Goal: Transaction & Acquisition: Purchase product/service

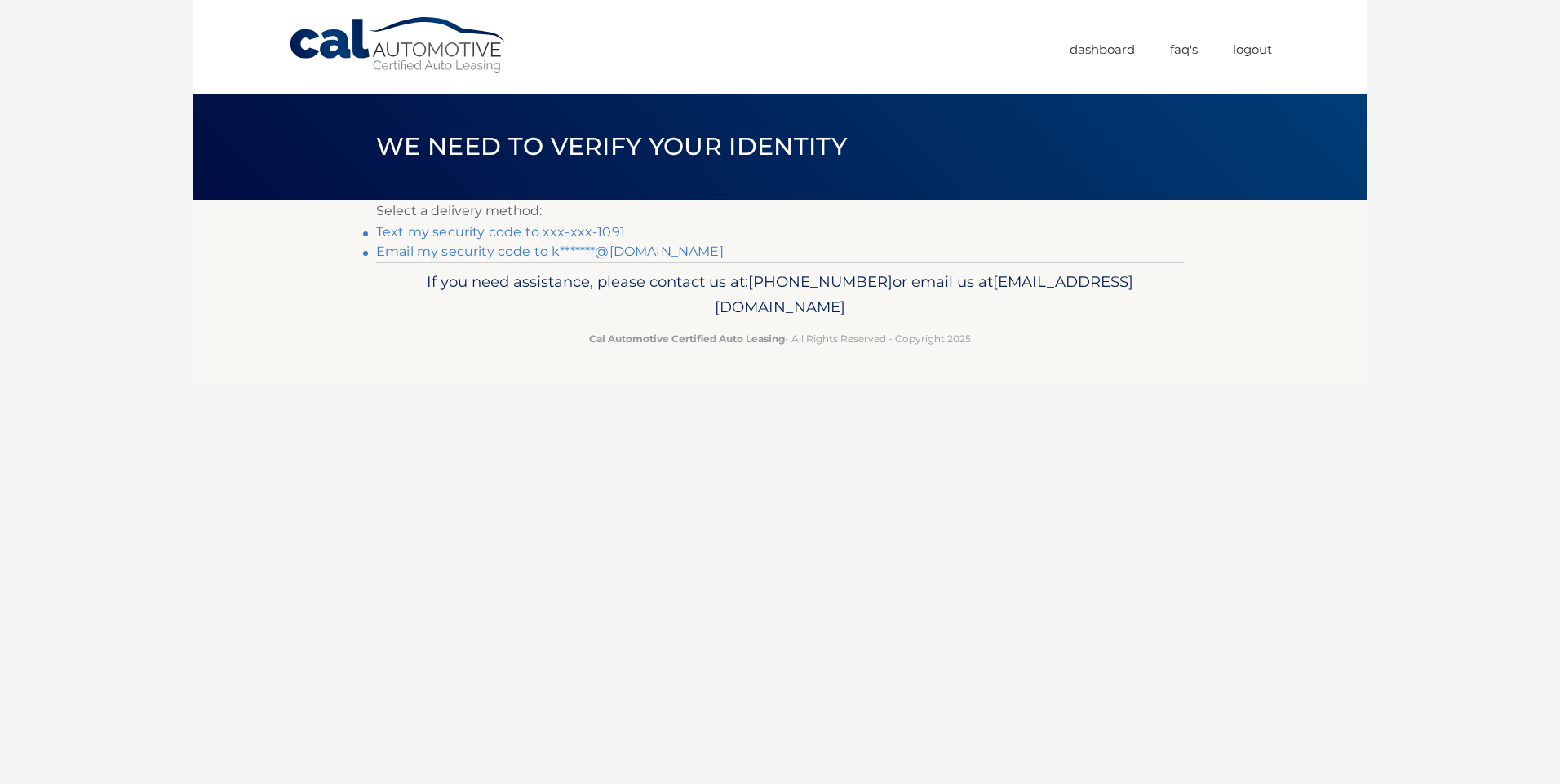
click at [551, 230] on link "Text my security code to xxx-xxx-1091" at bounding box center [501, 232] width 249 height 15
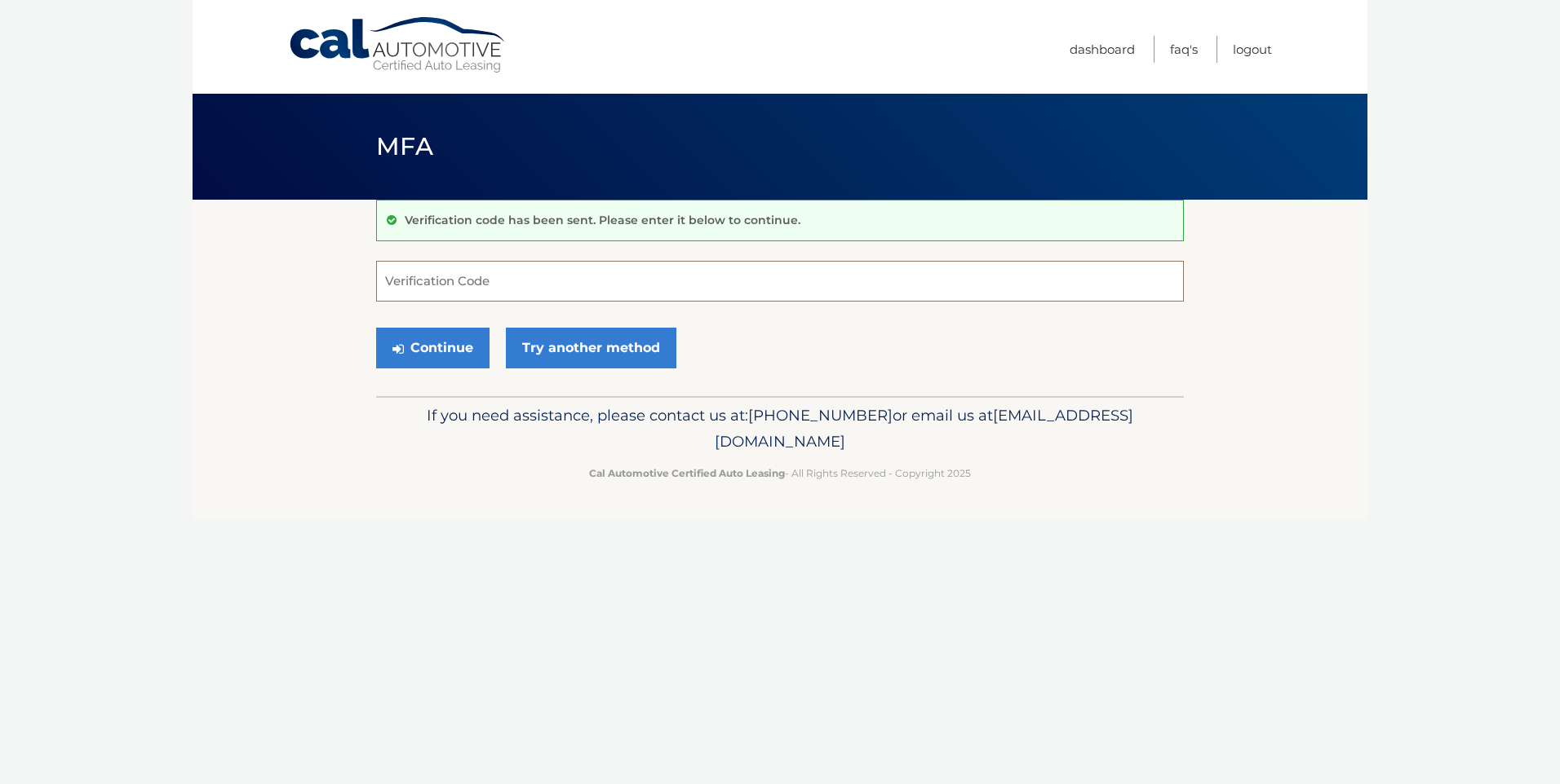
click at [500, 281] on input "Verification Code" at bounding box center [780, 282] width 807 height 41
type input "010793"
click at [422, 354] on button "Continue" at bounding box center [433, 348] width 114 height 41
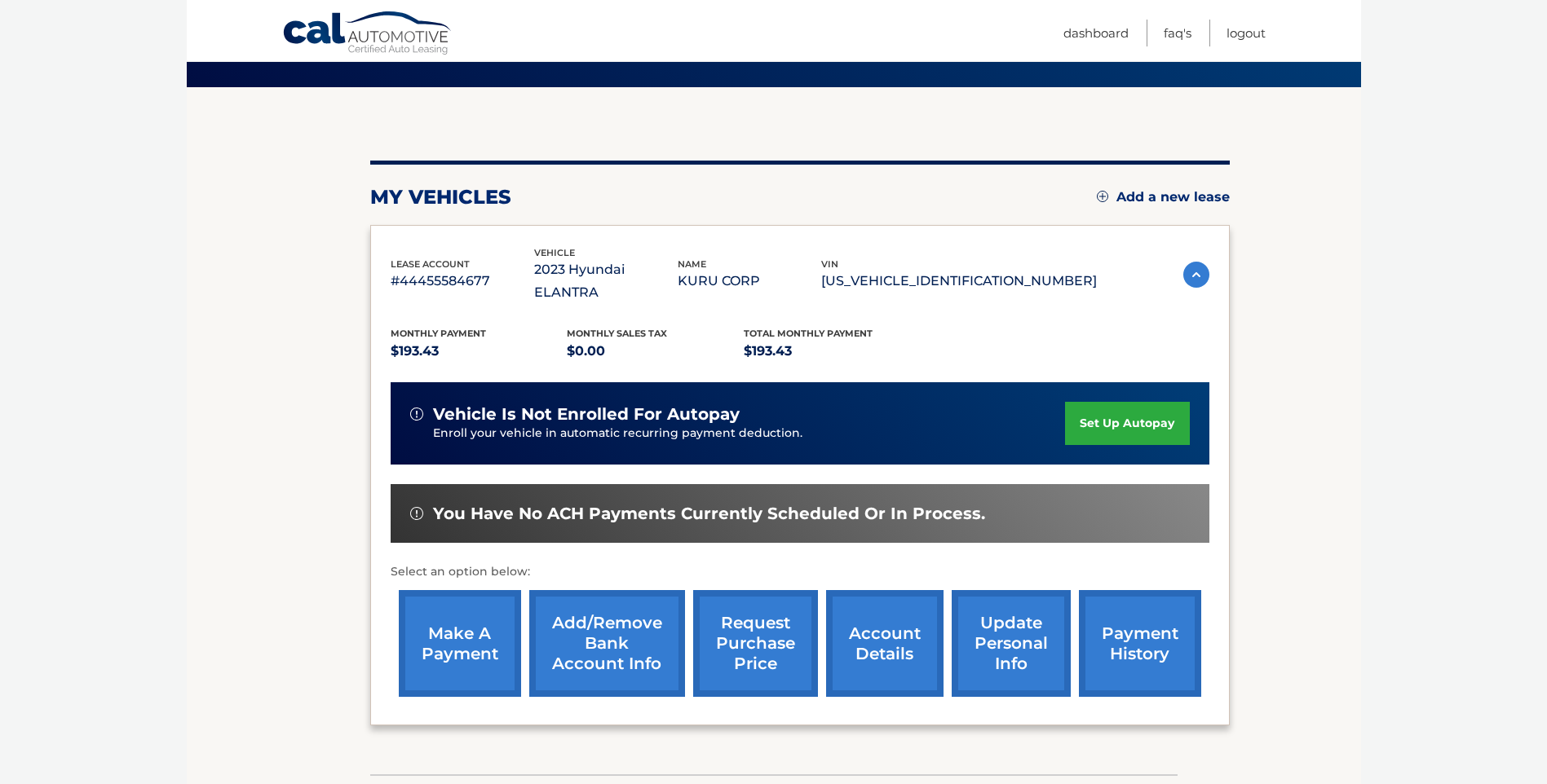
scroll to position [163, 0]
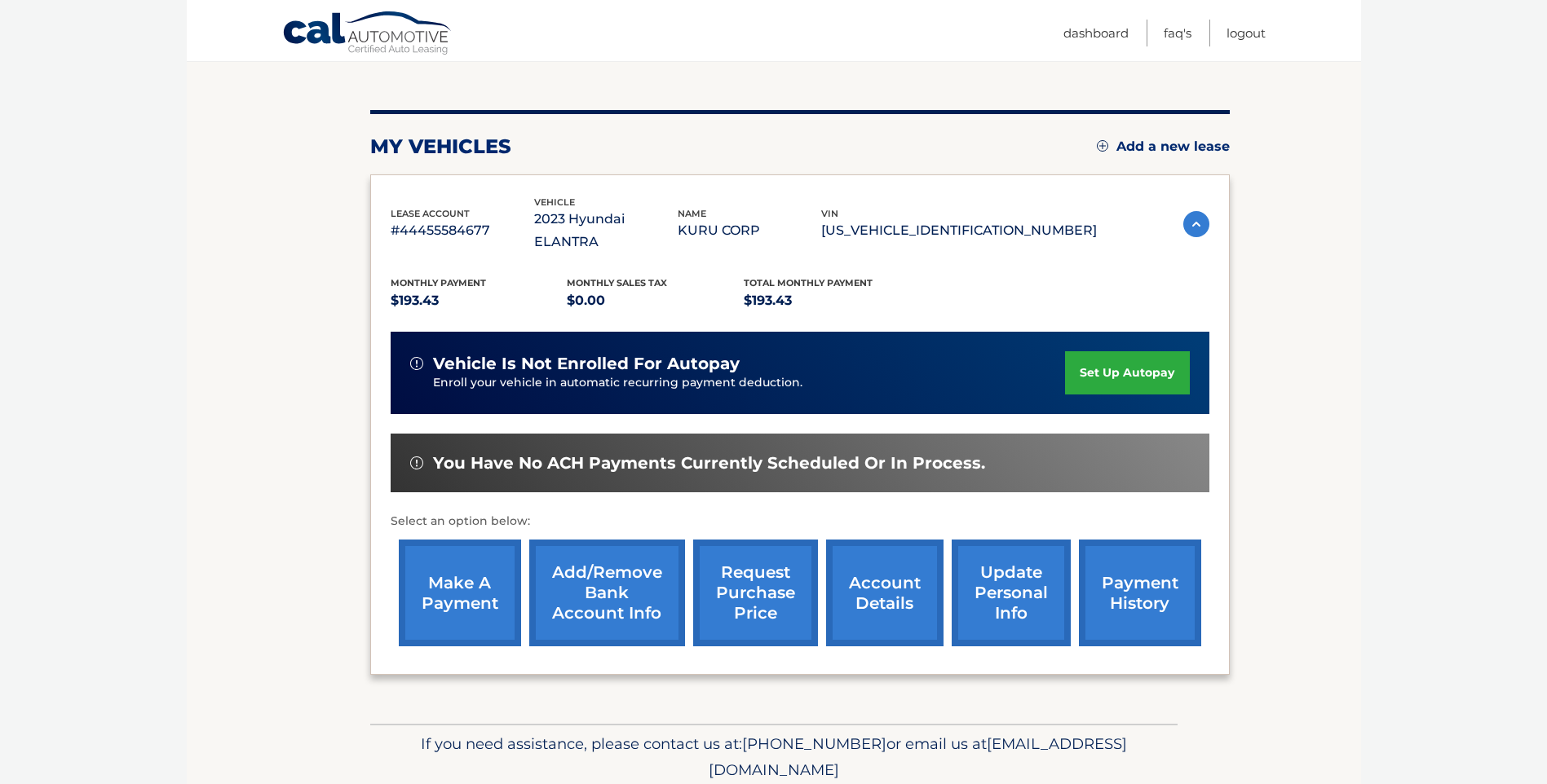
click at [459, 565] on link "make a payment" at bounding box center [459, 593] width 122 height 107
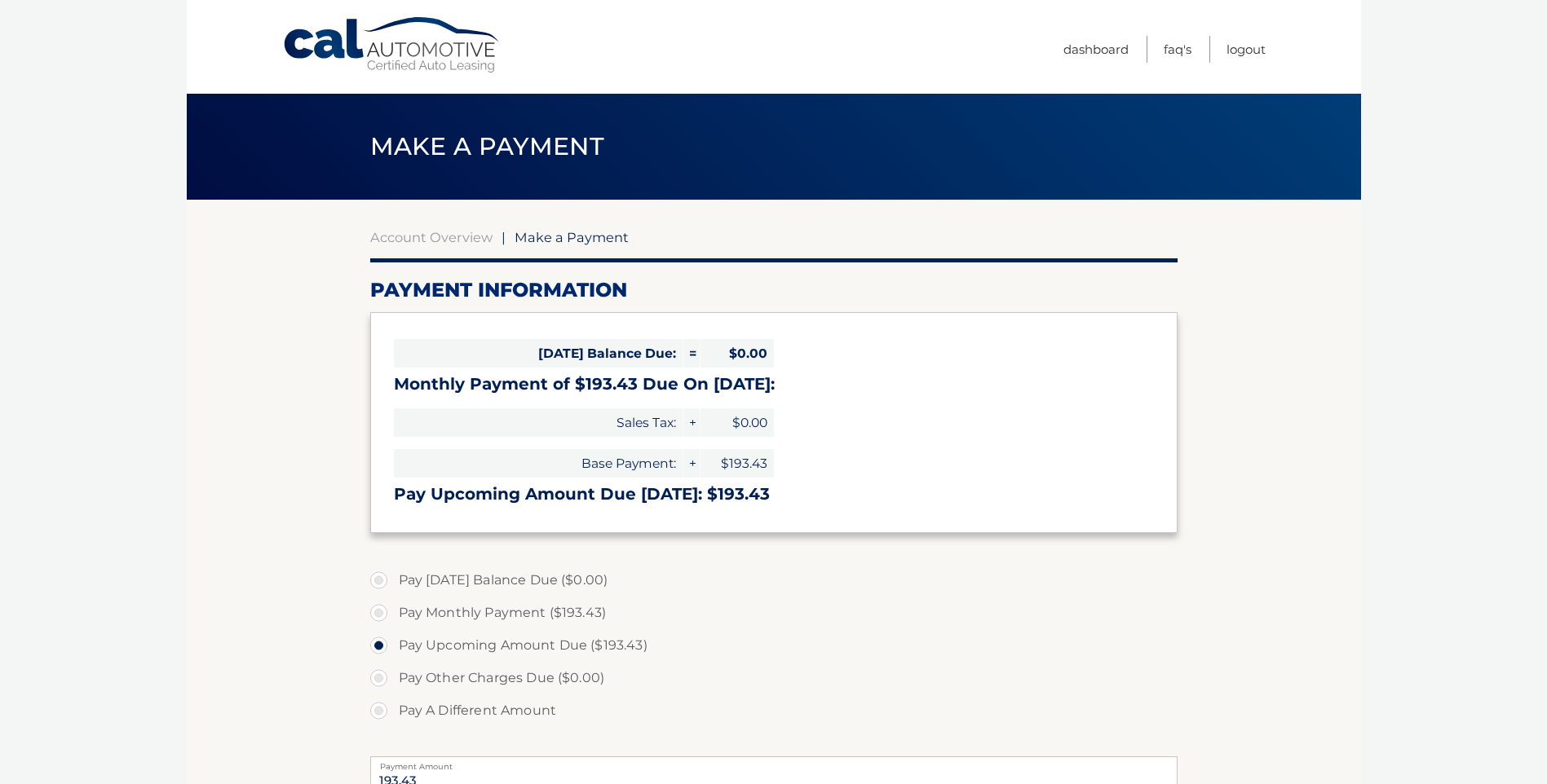
select select "Y2FhZDRiNDEtNDcxNy00Y2UyLTkxYWUtNDAzZWZmZDQ2MWFi"
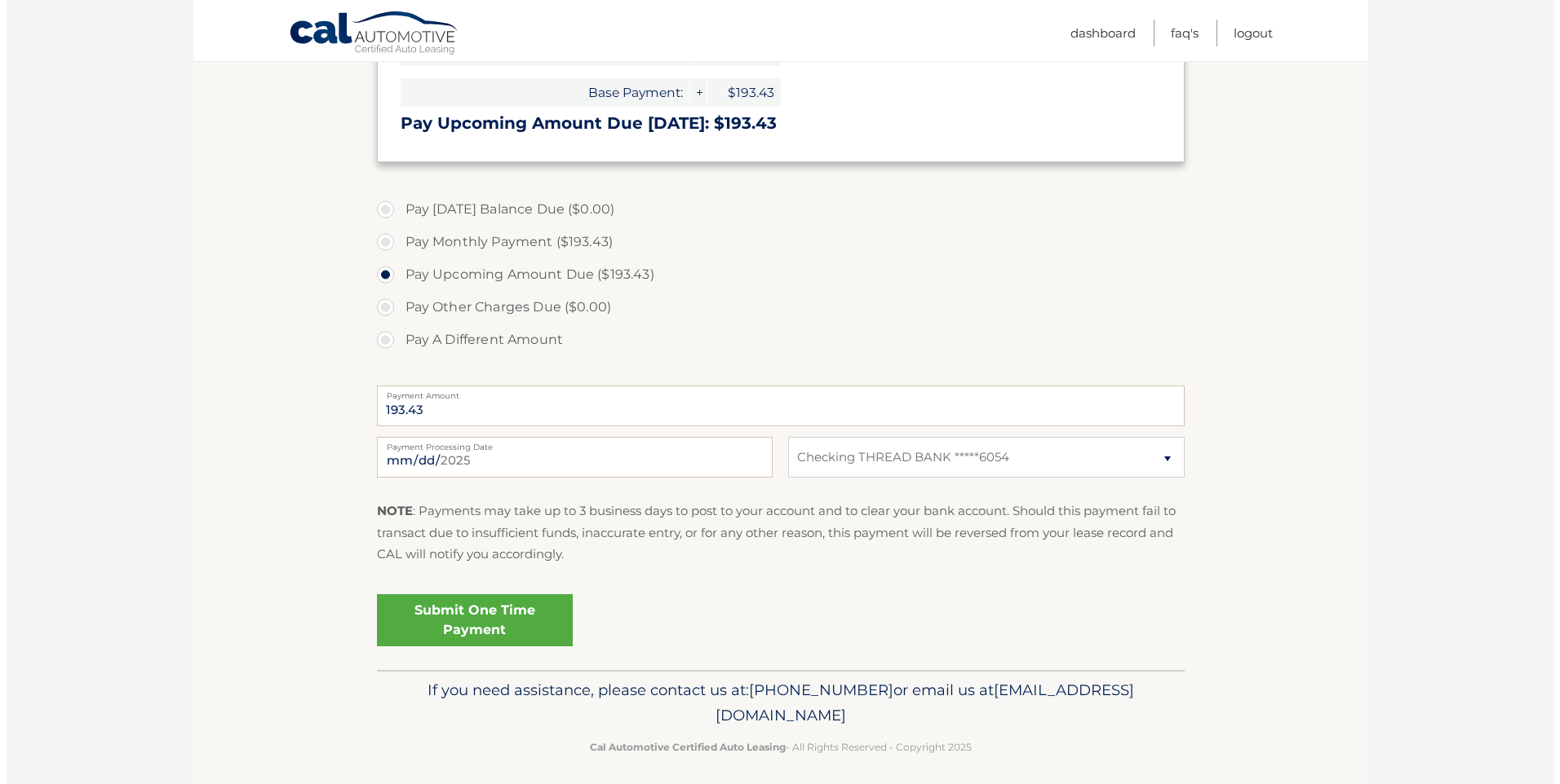
scroll to position [381, 0]
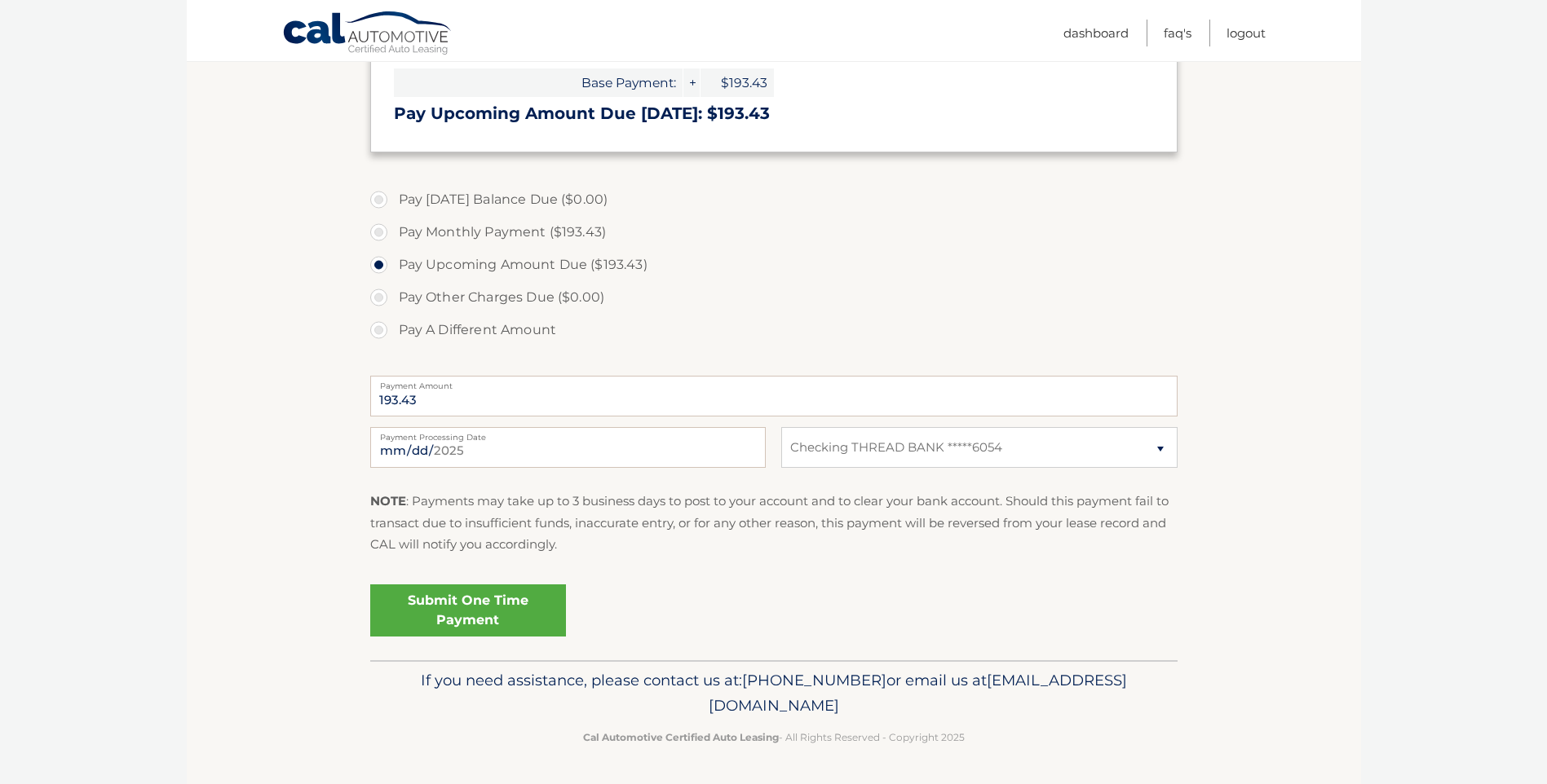
click at [466, 608] on link "Submit One Time Payment" at bounding box center [468, 610] width 196 height 52
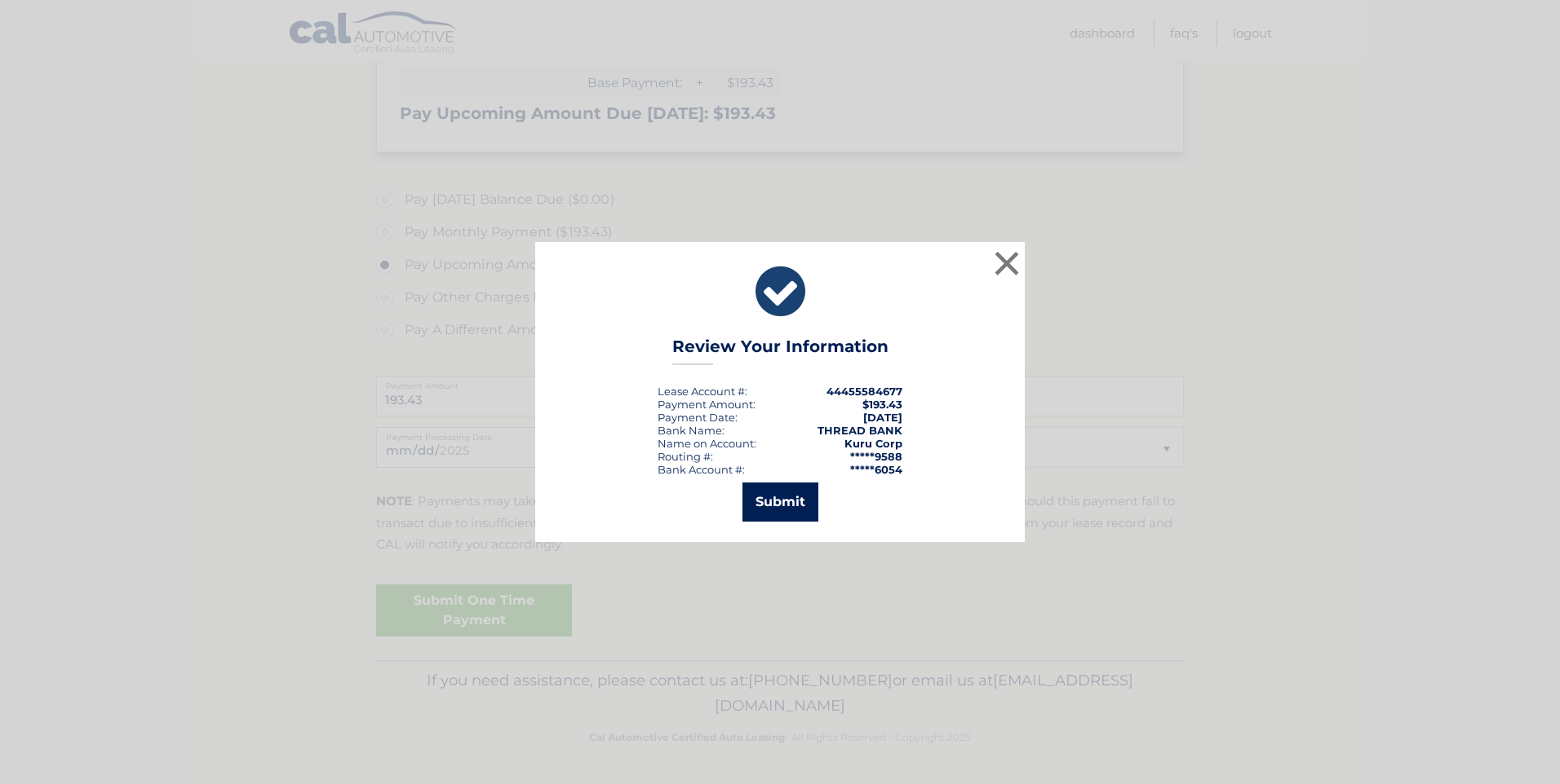
click at [784, 505] on button "Submit" at bounding box center [780, 502] width 76 height 40
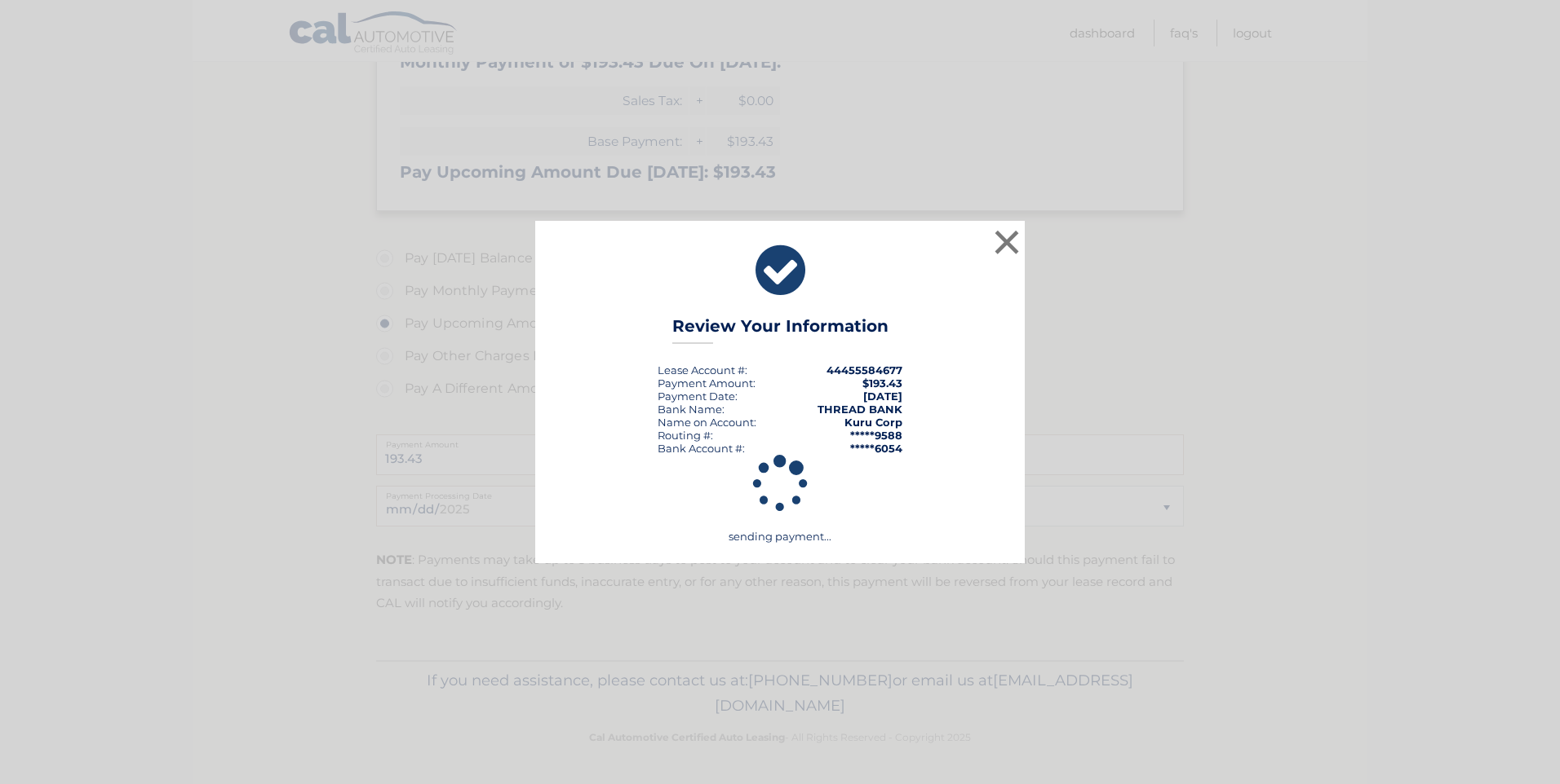
scroll to position [322, 0]
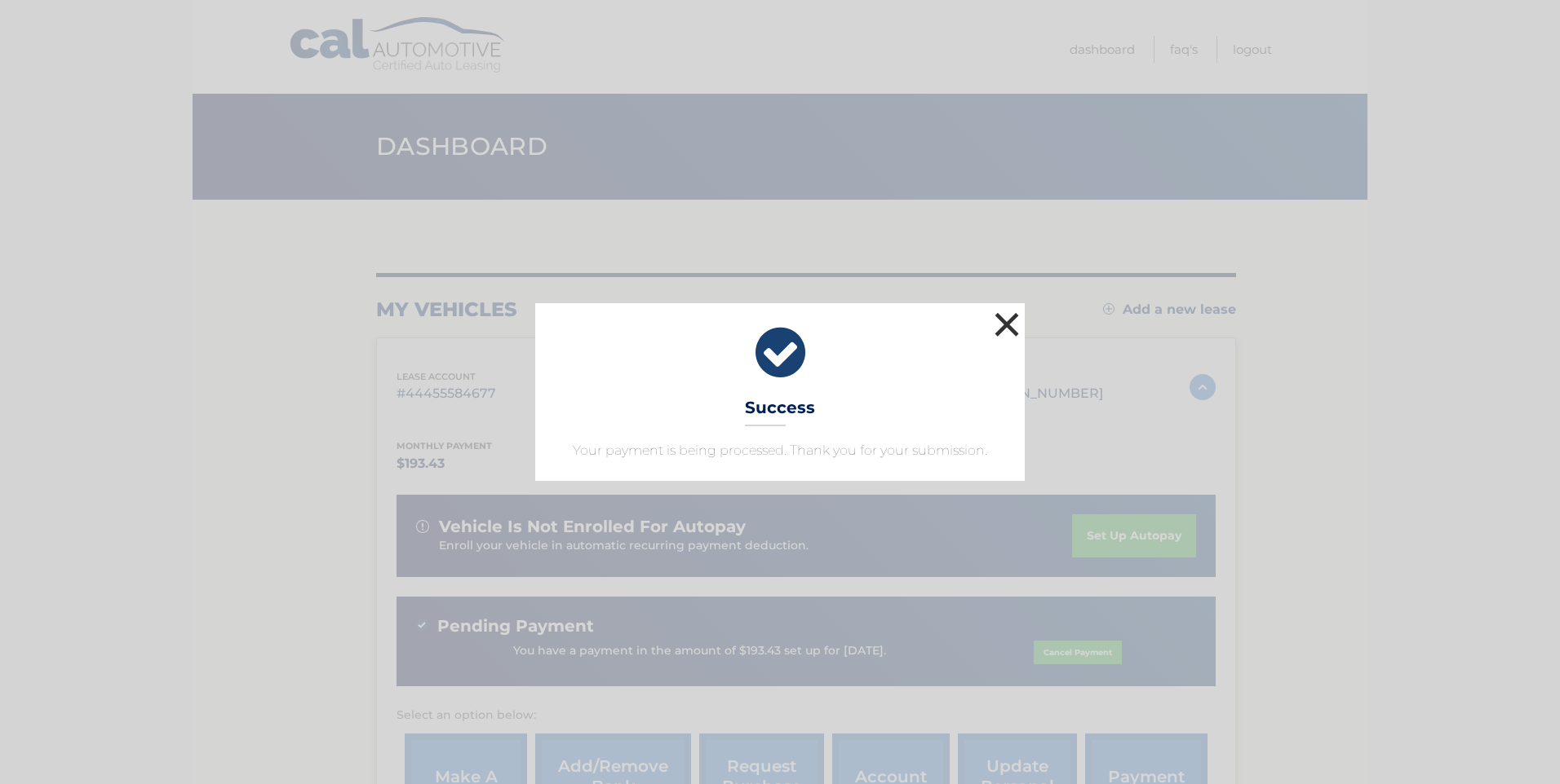
click at [1013, 314] on button "×" at bounding box center [1006, 325] width 33 height 33
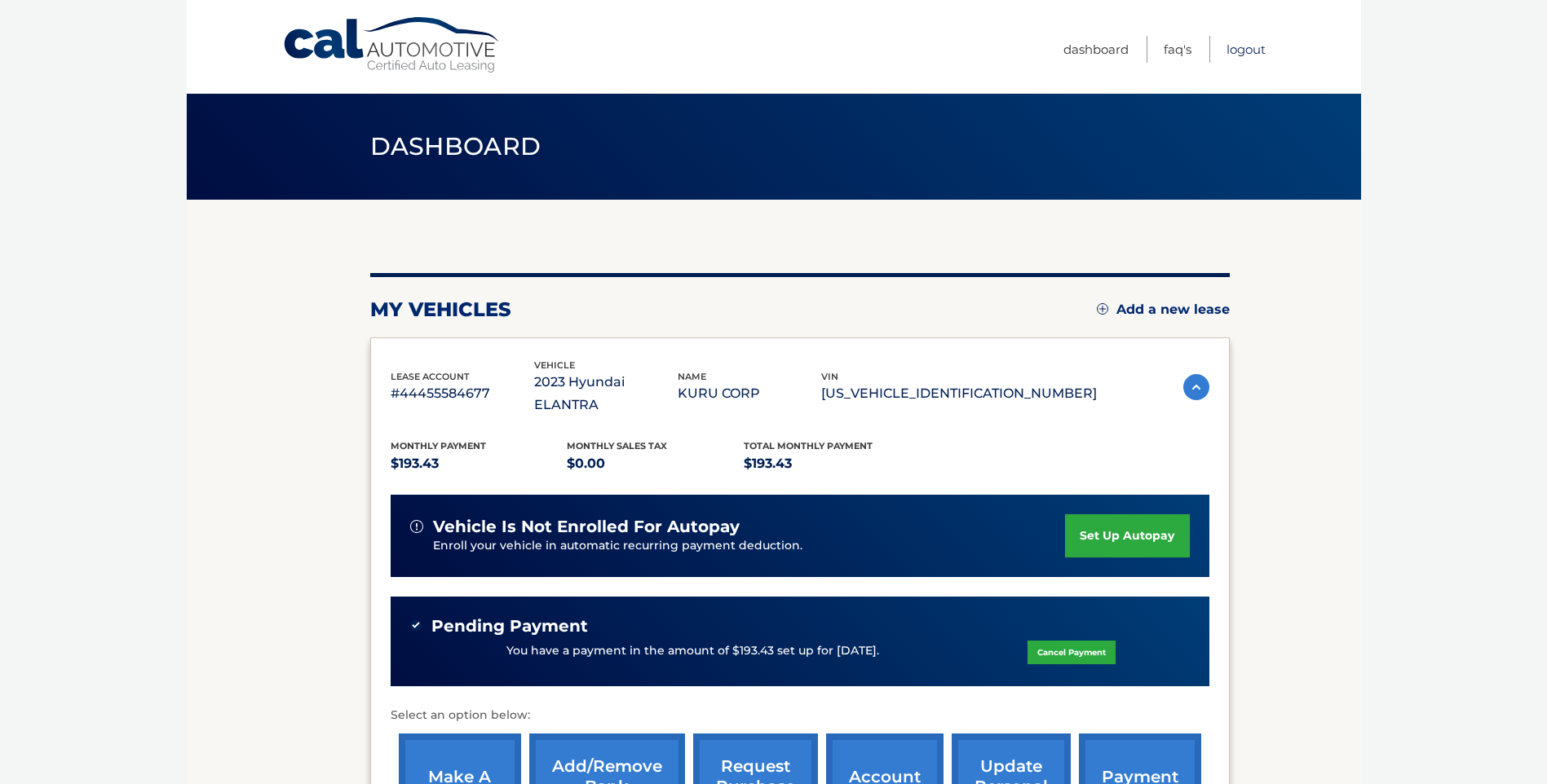
click at [1251, 46] on link "Logout" at bounding box center [1246, 49] width 40 height 27
